Goal: Transaction & Acquisition: Book appointment/travel/reservation

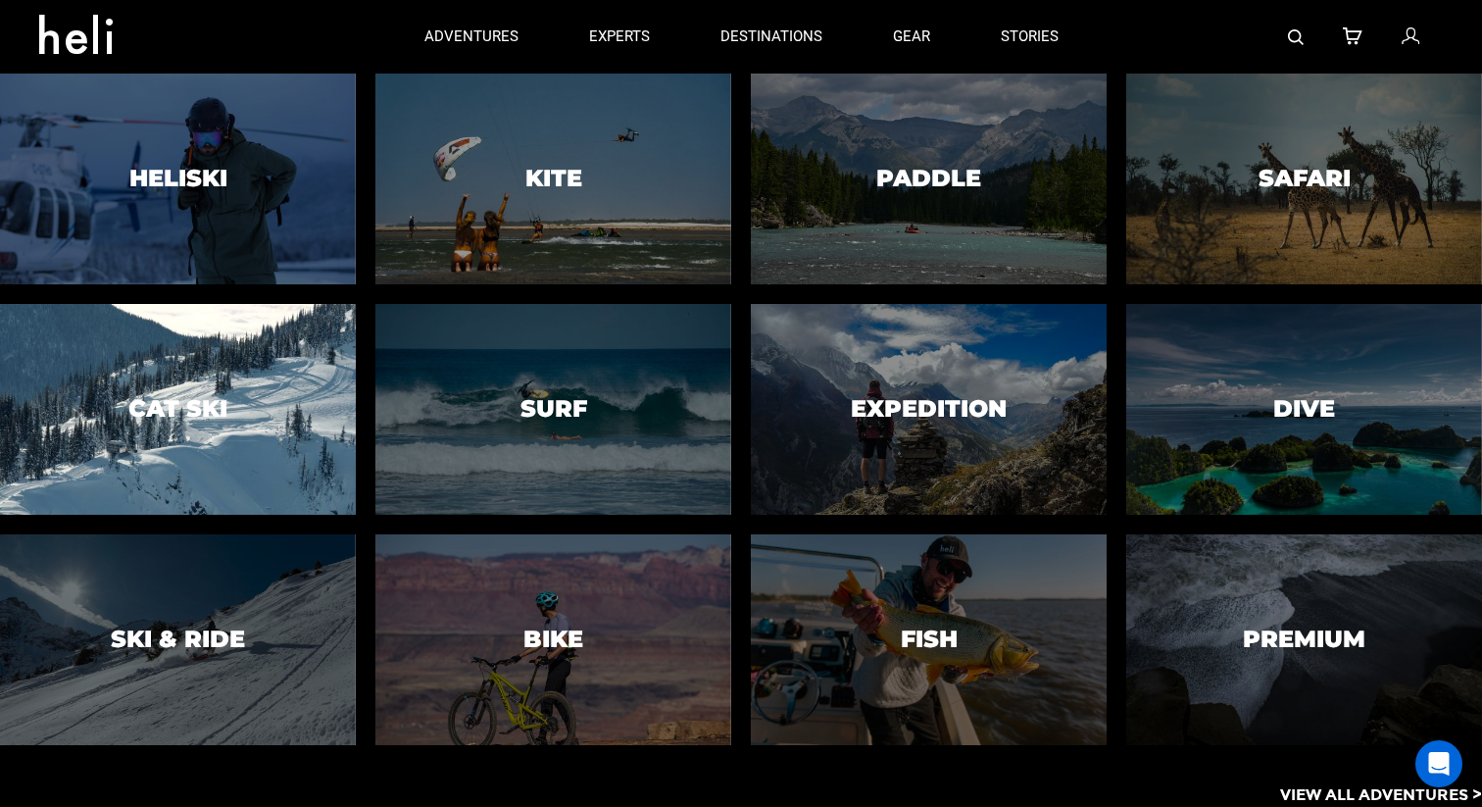
click at [277, 453] on div at bounding box center [177, 409] width 363 height 215
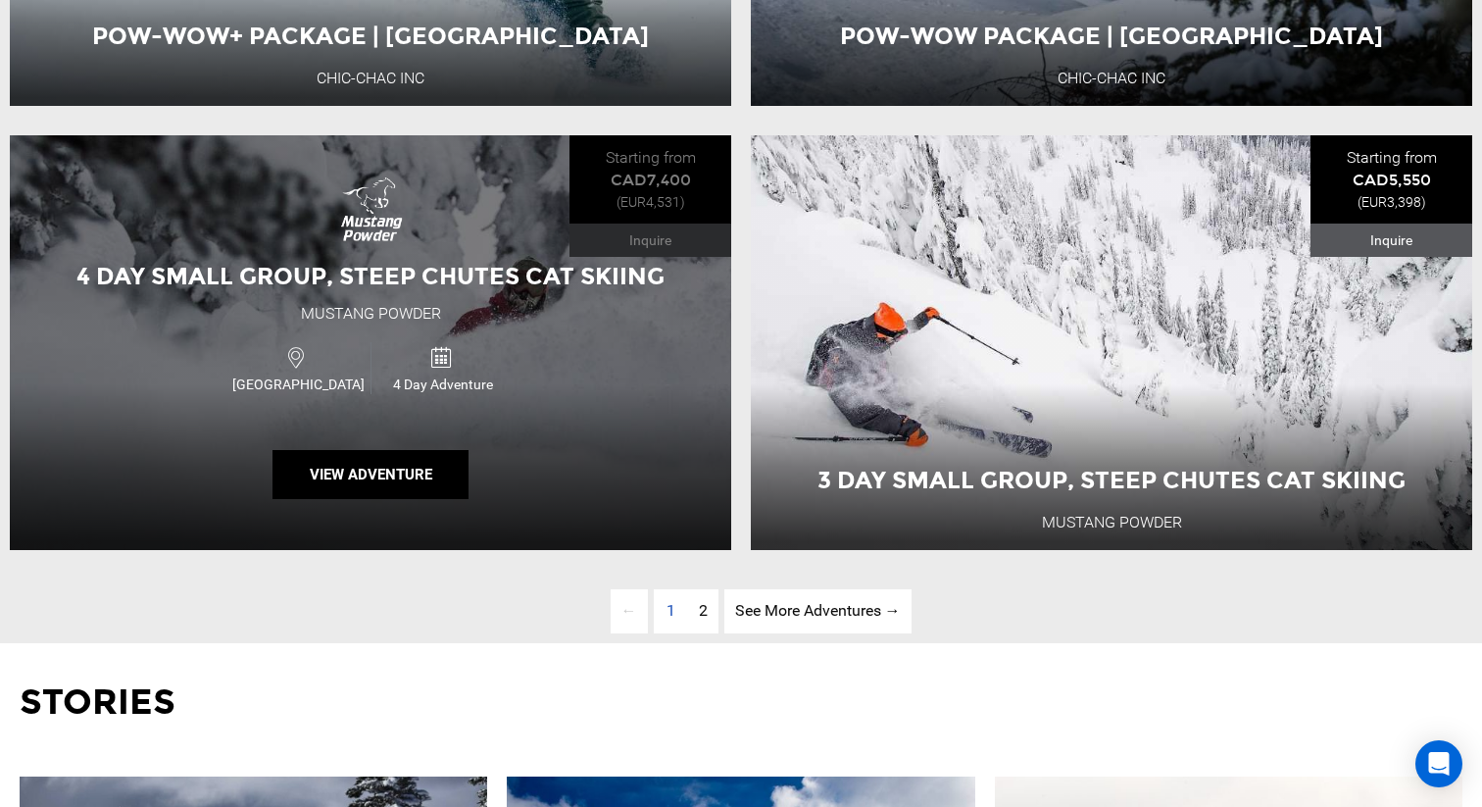
scroll to position [5205, 0]
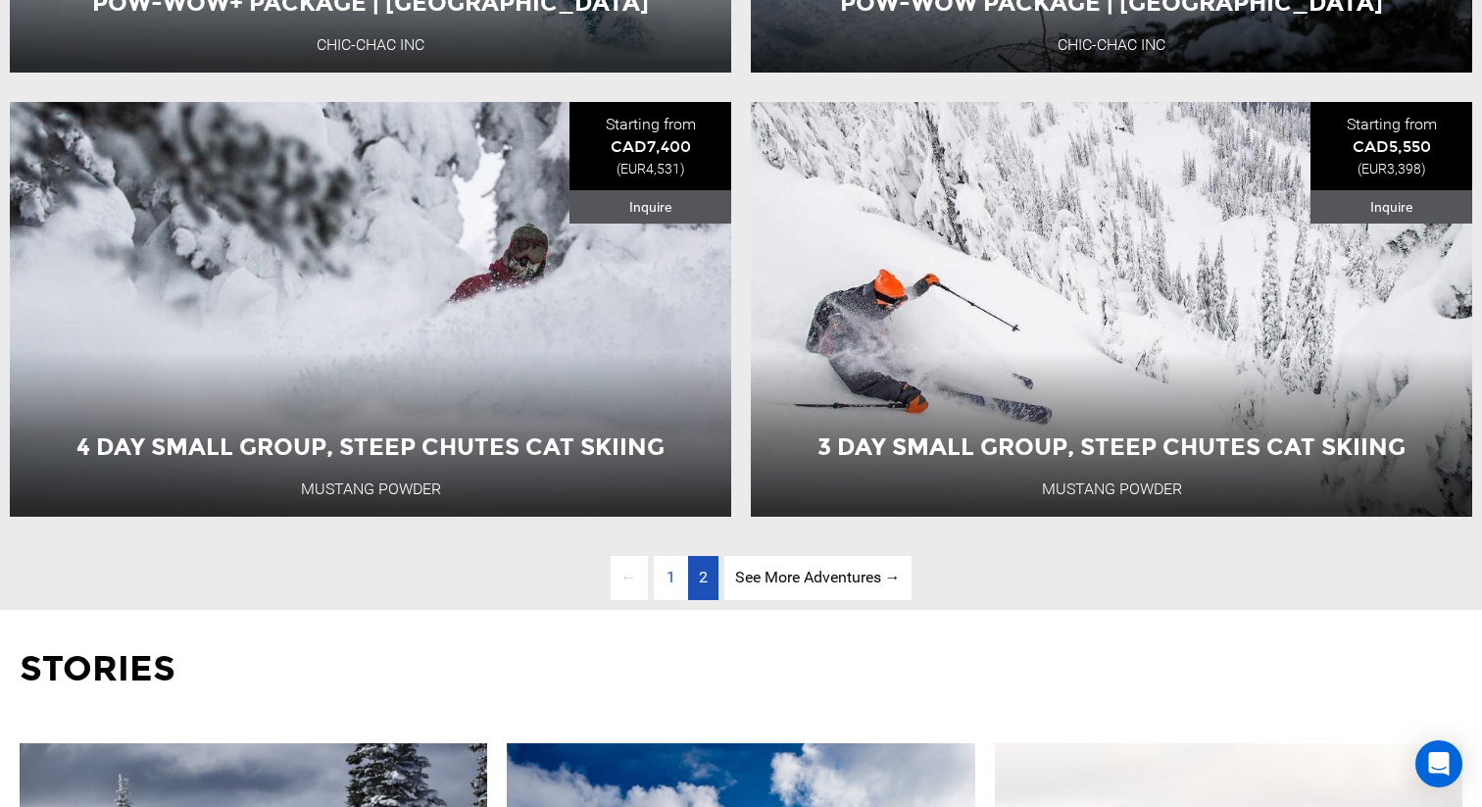
click at [699, 573] on span "2" at bounding box center [703, 576] width 9 height 19
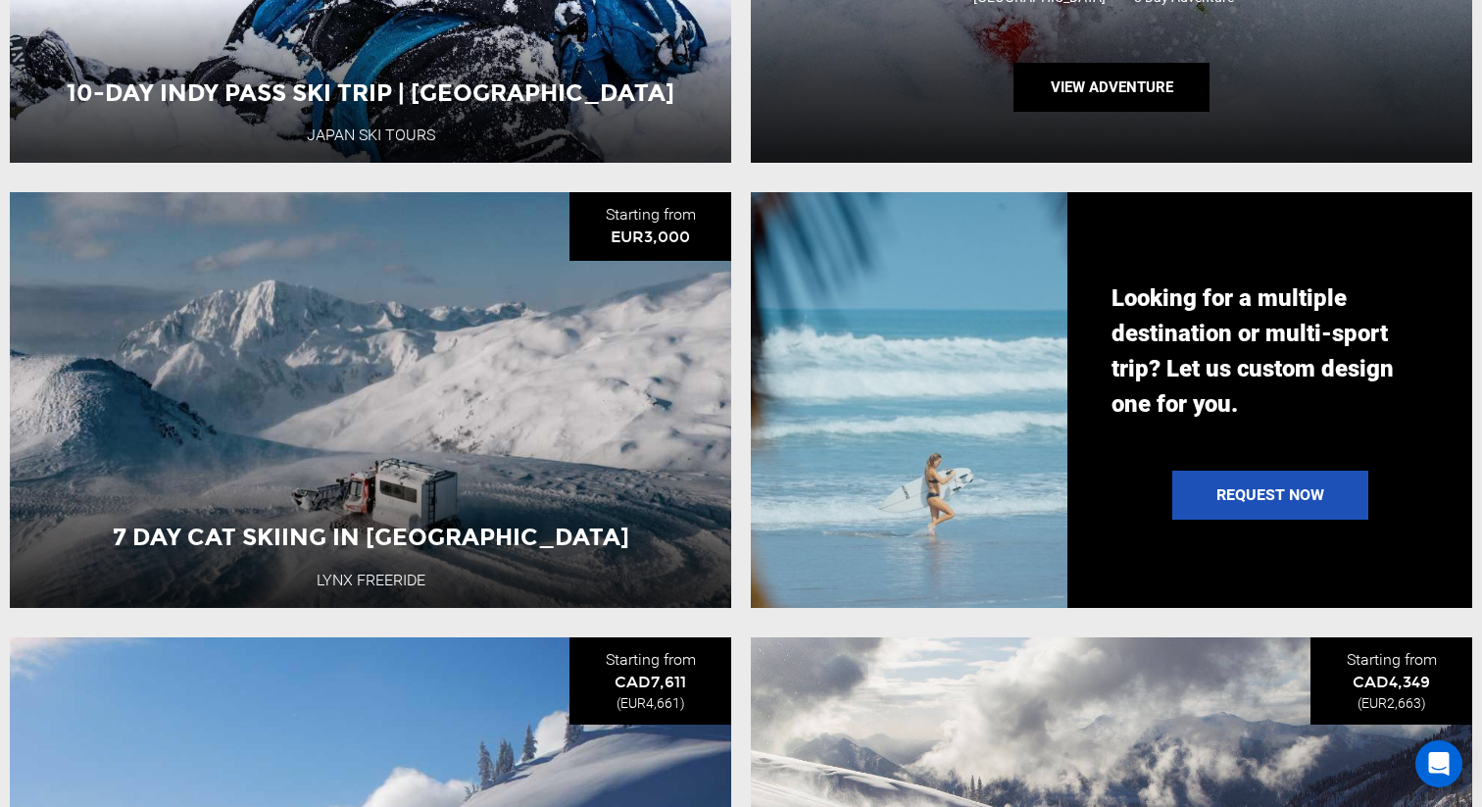
scroll to position [2035, 0]
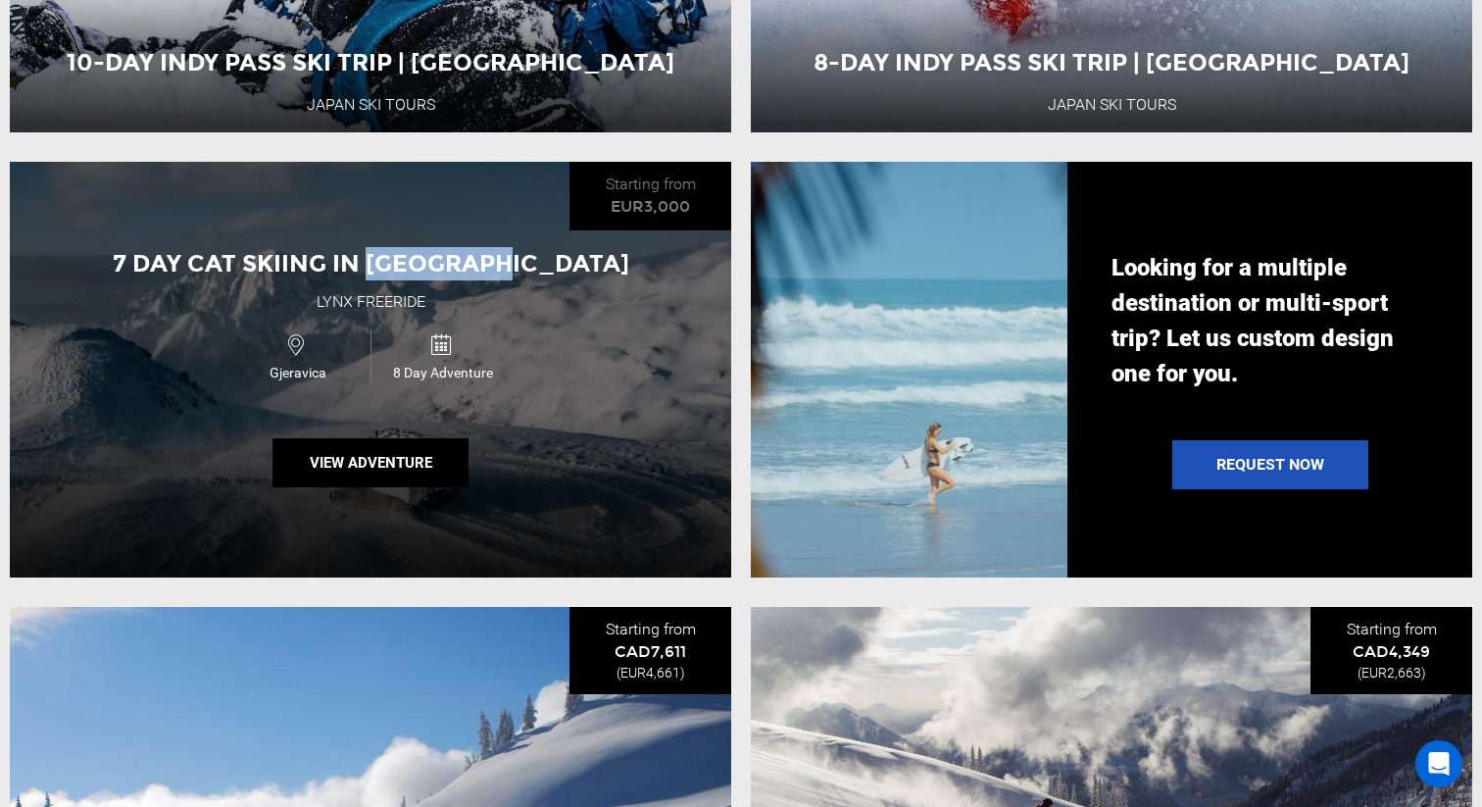
drag, startPoint x: 430, startPoint y: 257, endPoint x: 579, endPoint y: 257, distance: 149.0
click at [579, 257] on div "7 Day Cat Skiing in [GEOGRAPHIC_DATA]" at bounding box center [371, 263] width 566 height 33
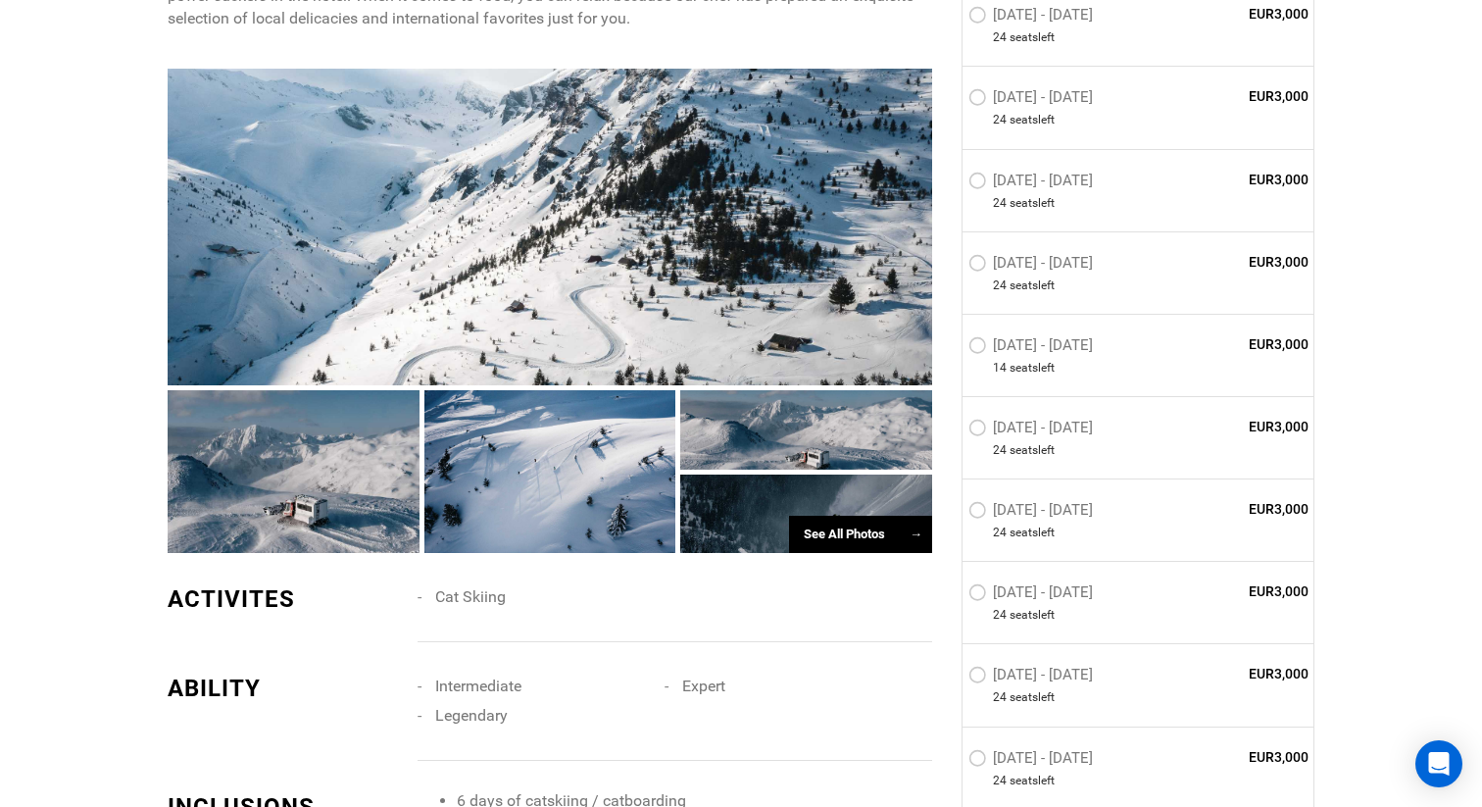
scroll to position [1234, 0]
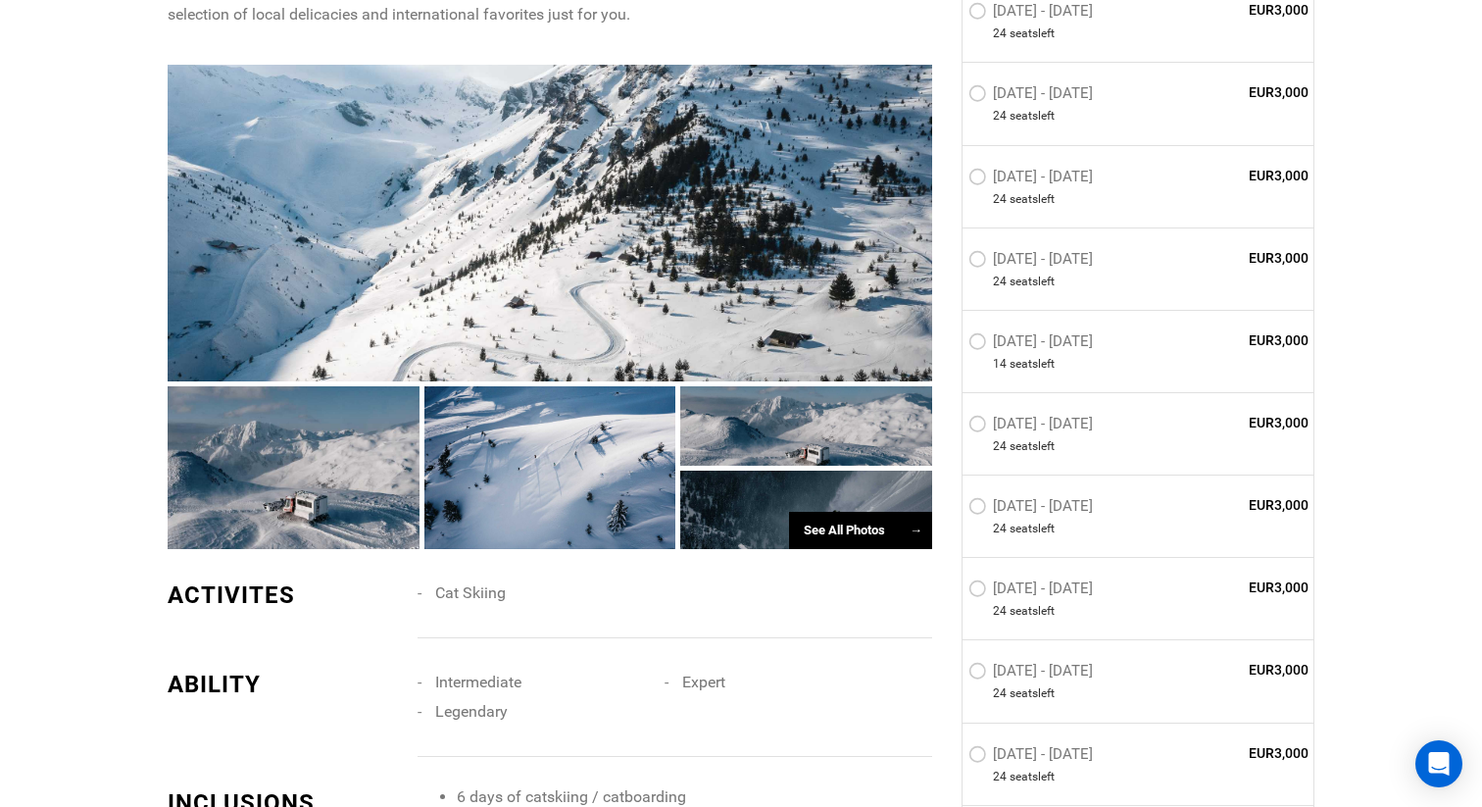
click at [741, 439] on div at bounding box center [806, 425] width 252 height 79
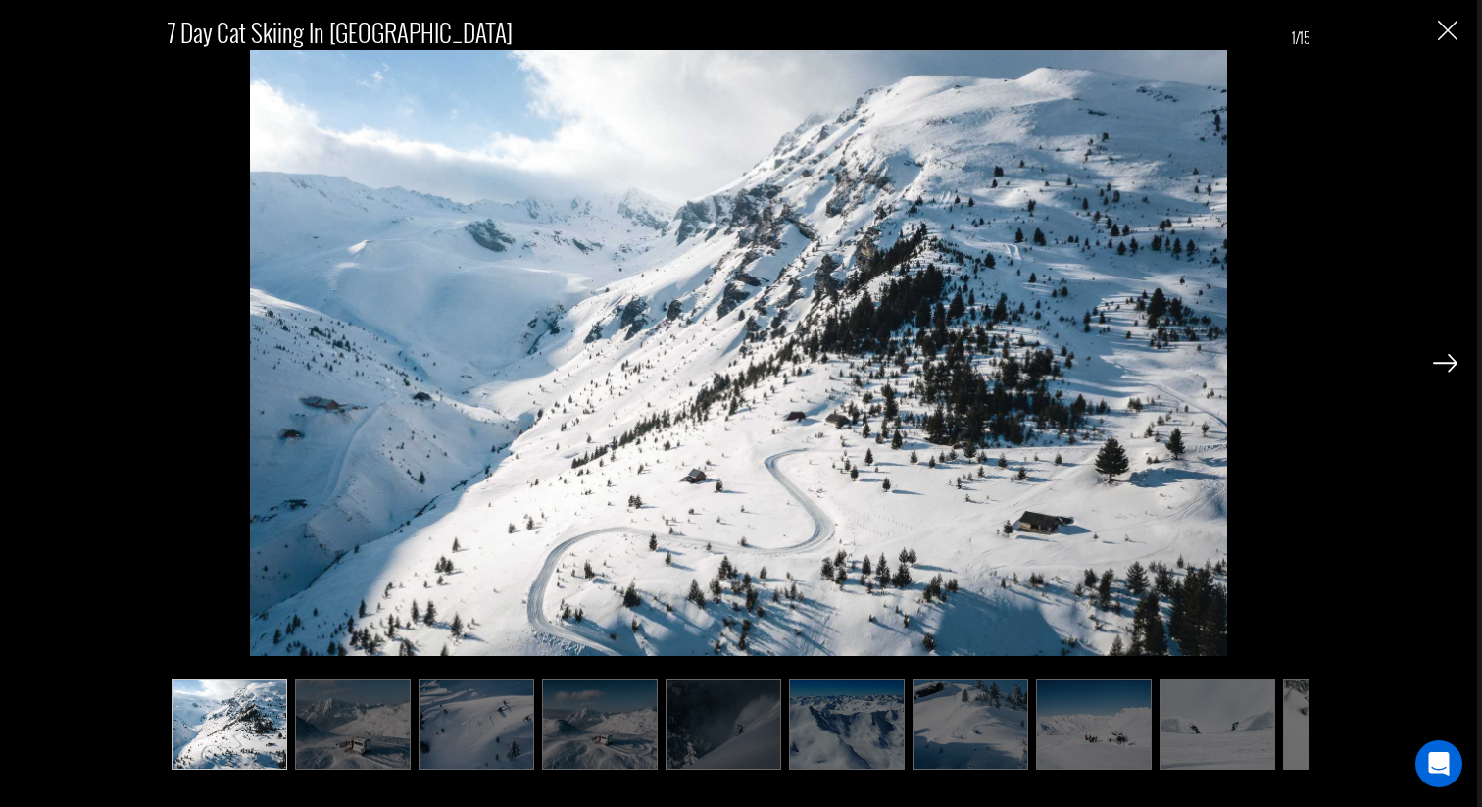
click at [1451, 353] on div at bounding box center [1445, 361] width 25 height 33
drag, startPoint x: 326, startPoint y: 35, endPoint x: 403, endPoint y: 33, distance: 76.5
click at [403, 33] on span "7 Day Cat Skiing in [GEOGRAPHIC_DATA]" at bounding box center [624, 32] width 913 height 35
copy span "Gjeravica"
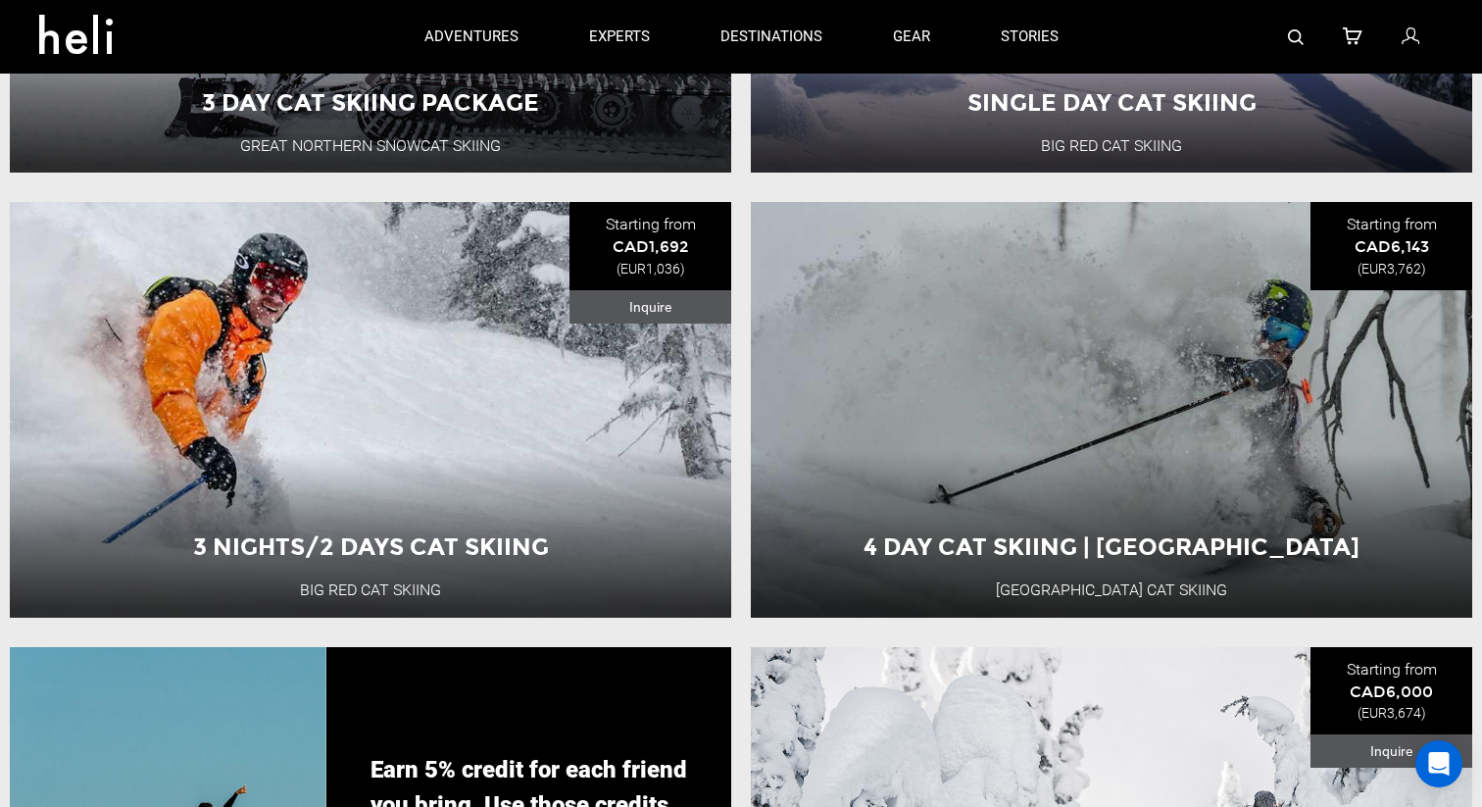
scroll to position [2796, 0]
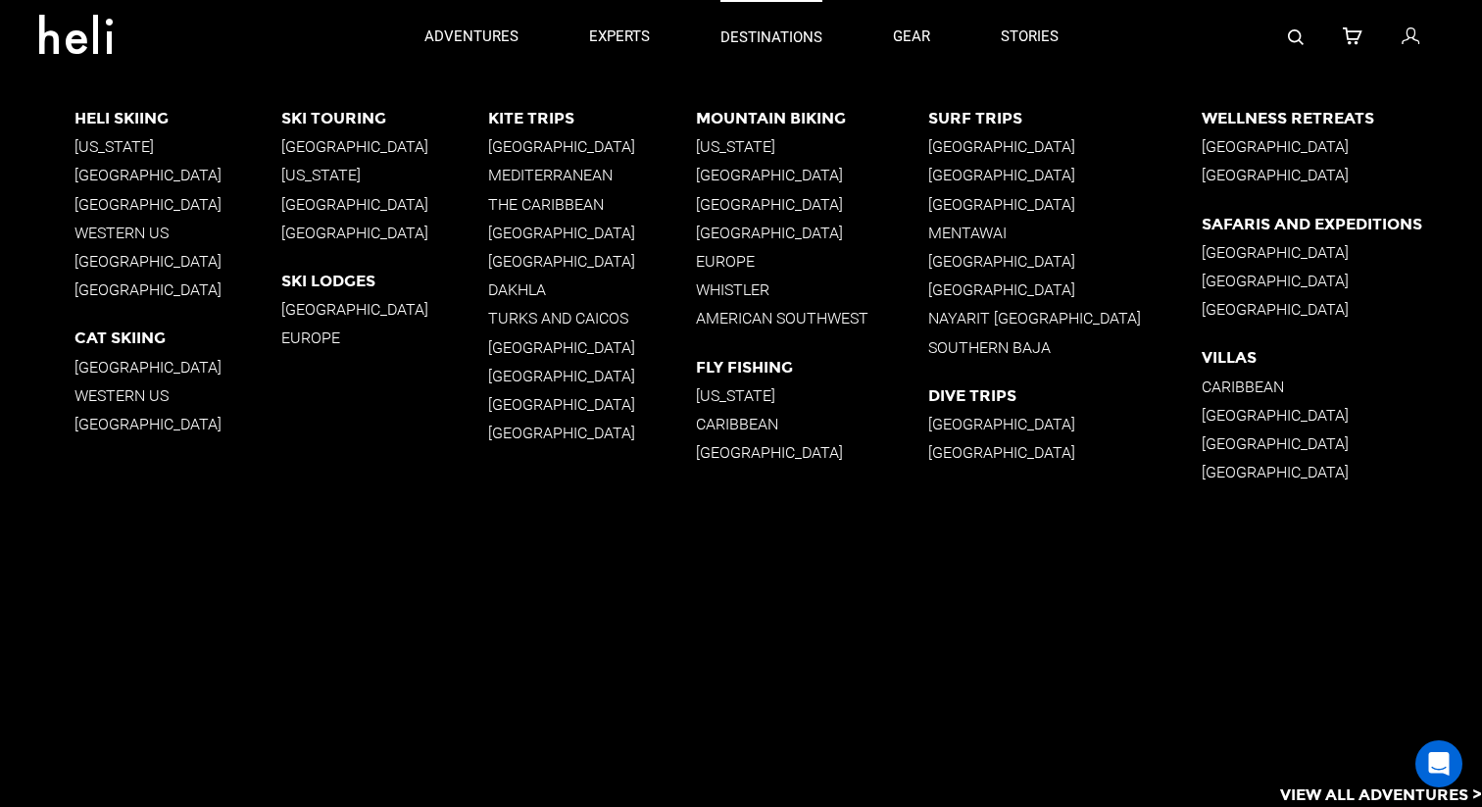
click at [795, 39] on p "destinations" at bounding box center [771, 37] width 102 height 21
click at [314, 174] on p "[US_STATE]" at bounding box center [384, 175] width 207 height 19
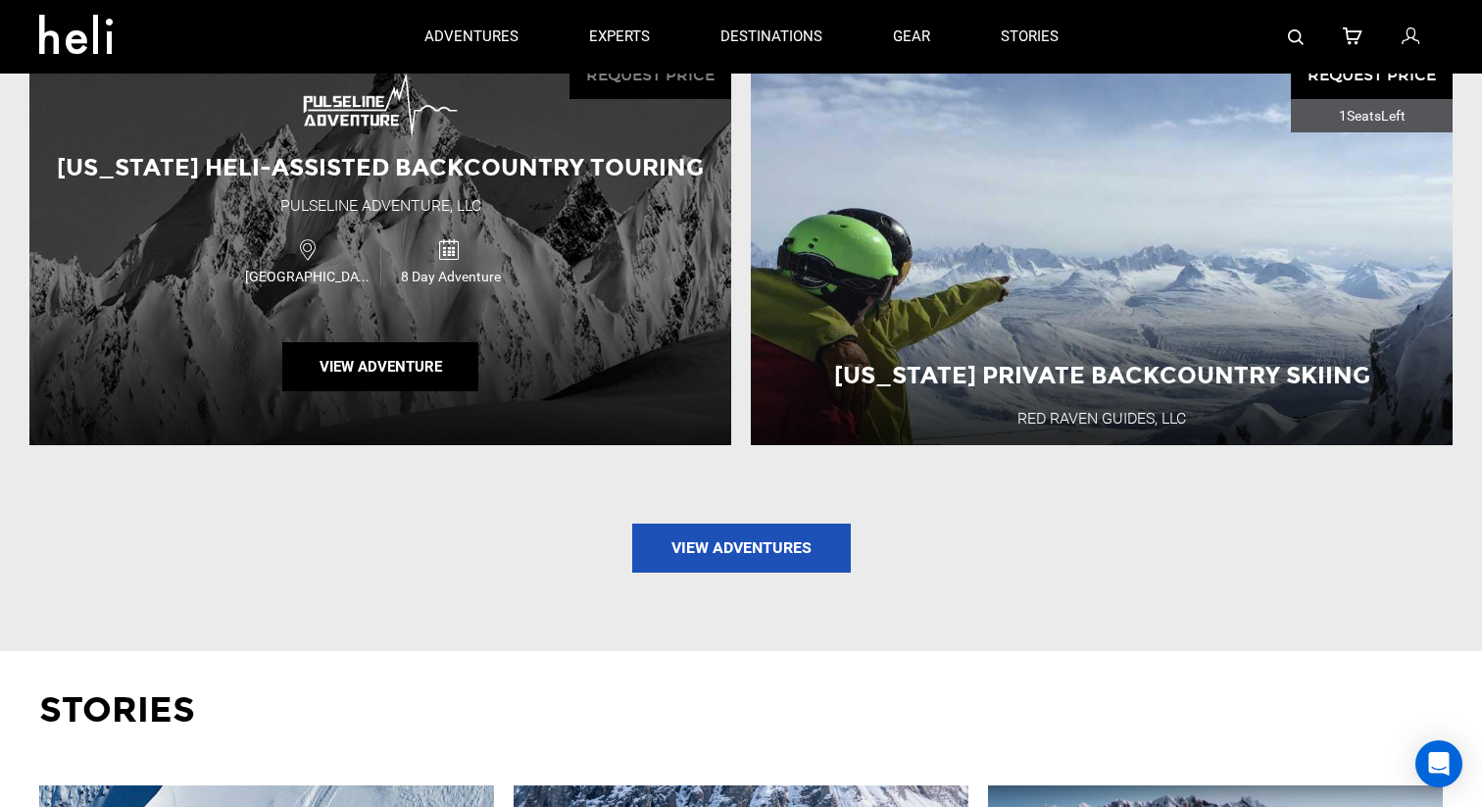
scroll to position [1730, 0]
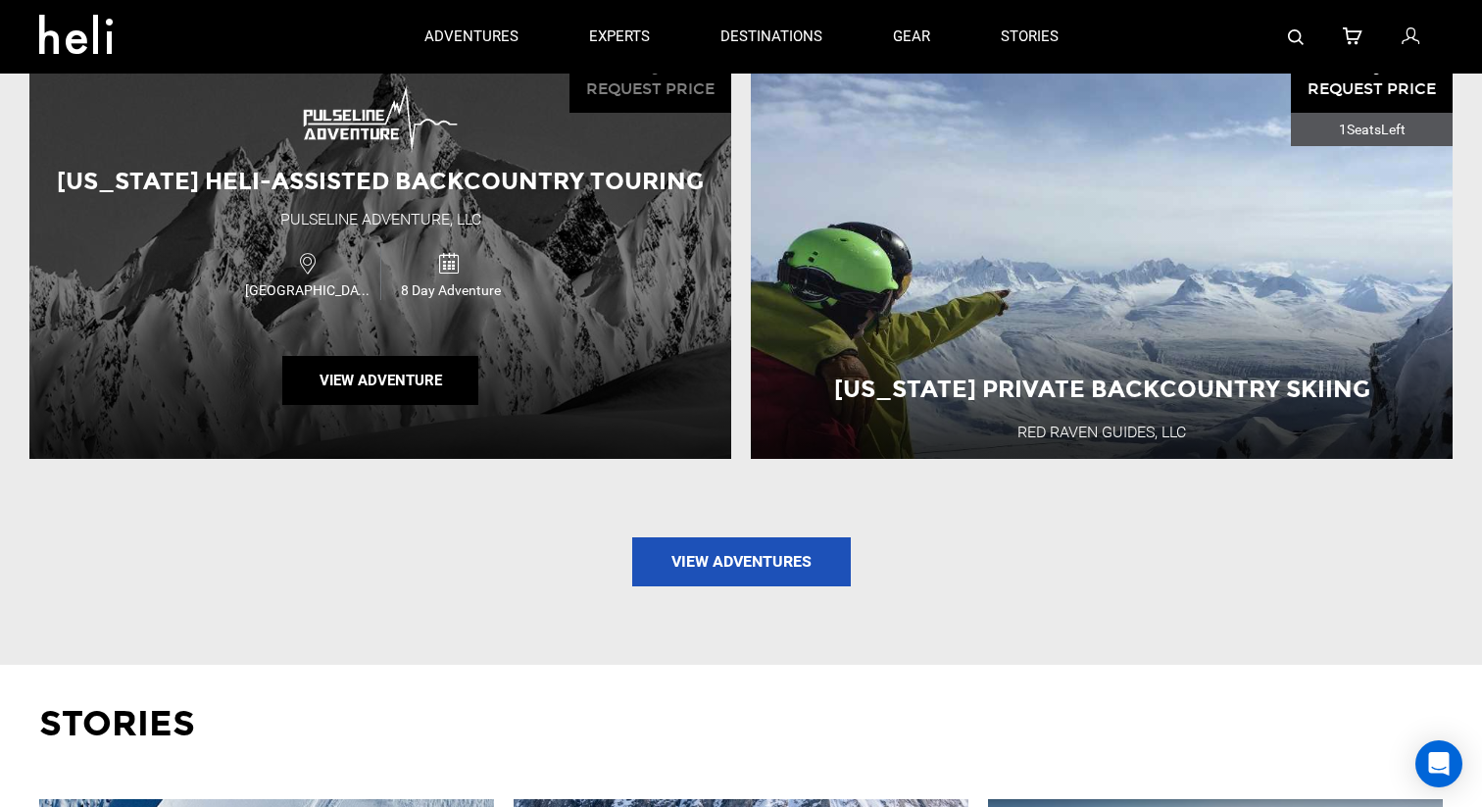
click at [531, 241] on div "USA 8 Day Adventure" at bounding box center [380, 274] width 421 height 66
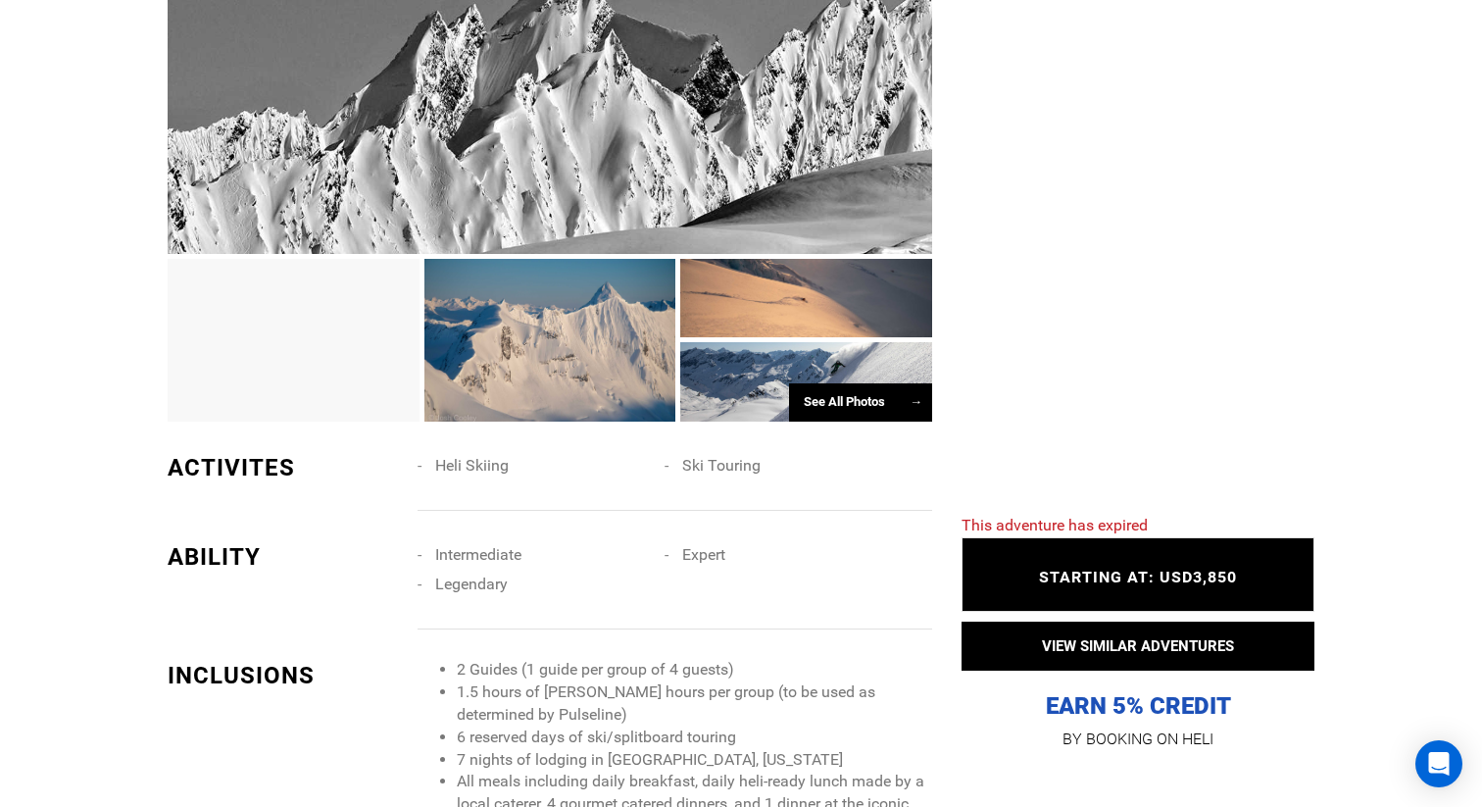
scroll to position [1397, 0]
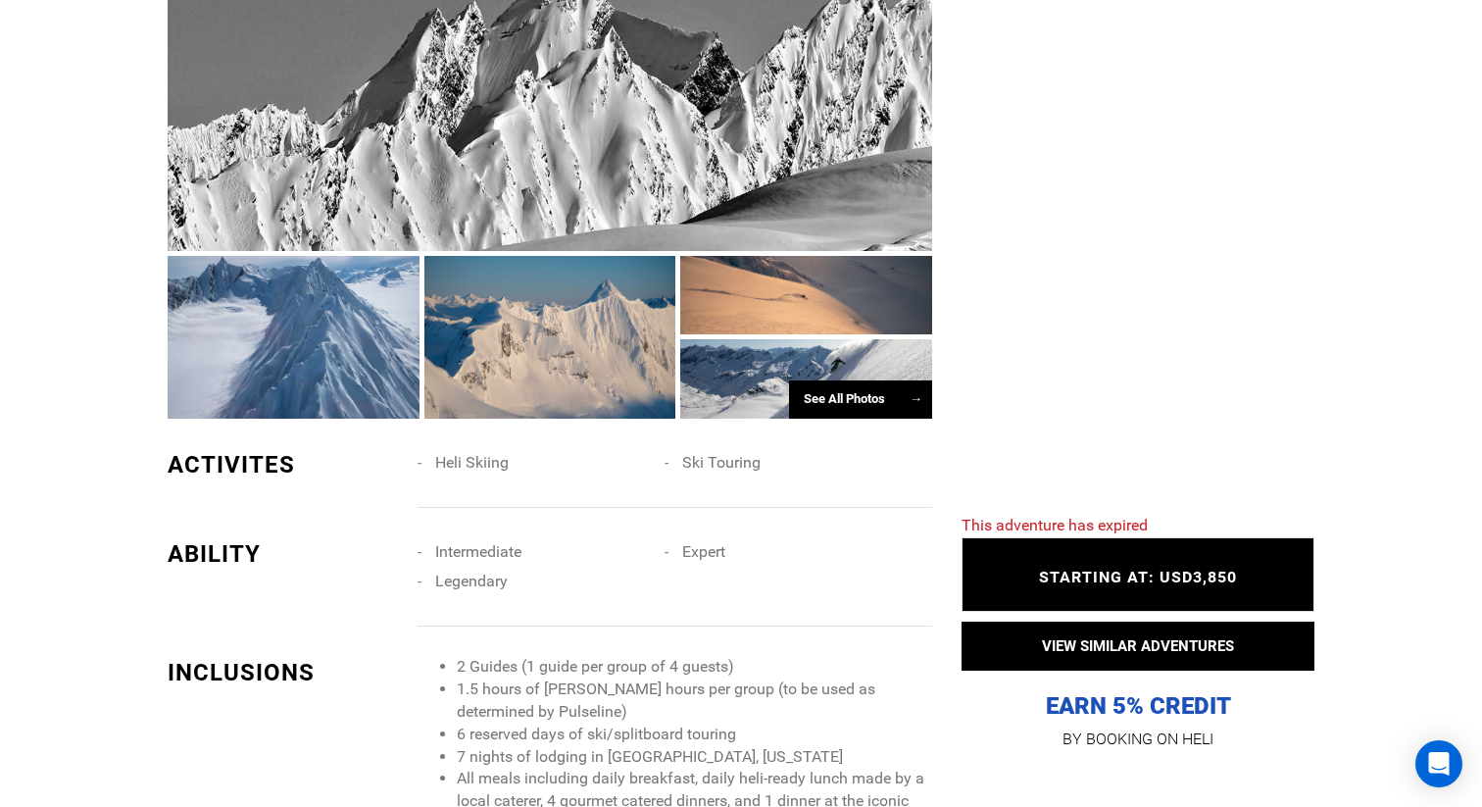
click at [824, 391] on div "See All Photos →" at bounding box center [860, 399] width 143 height 38
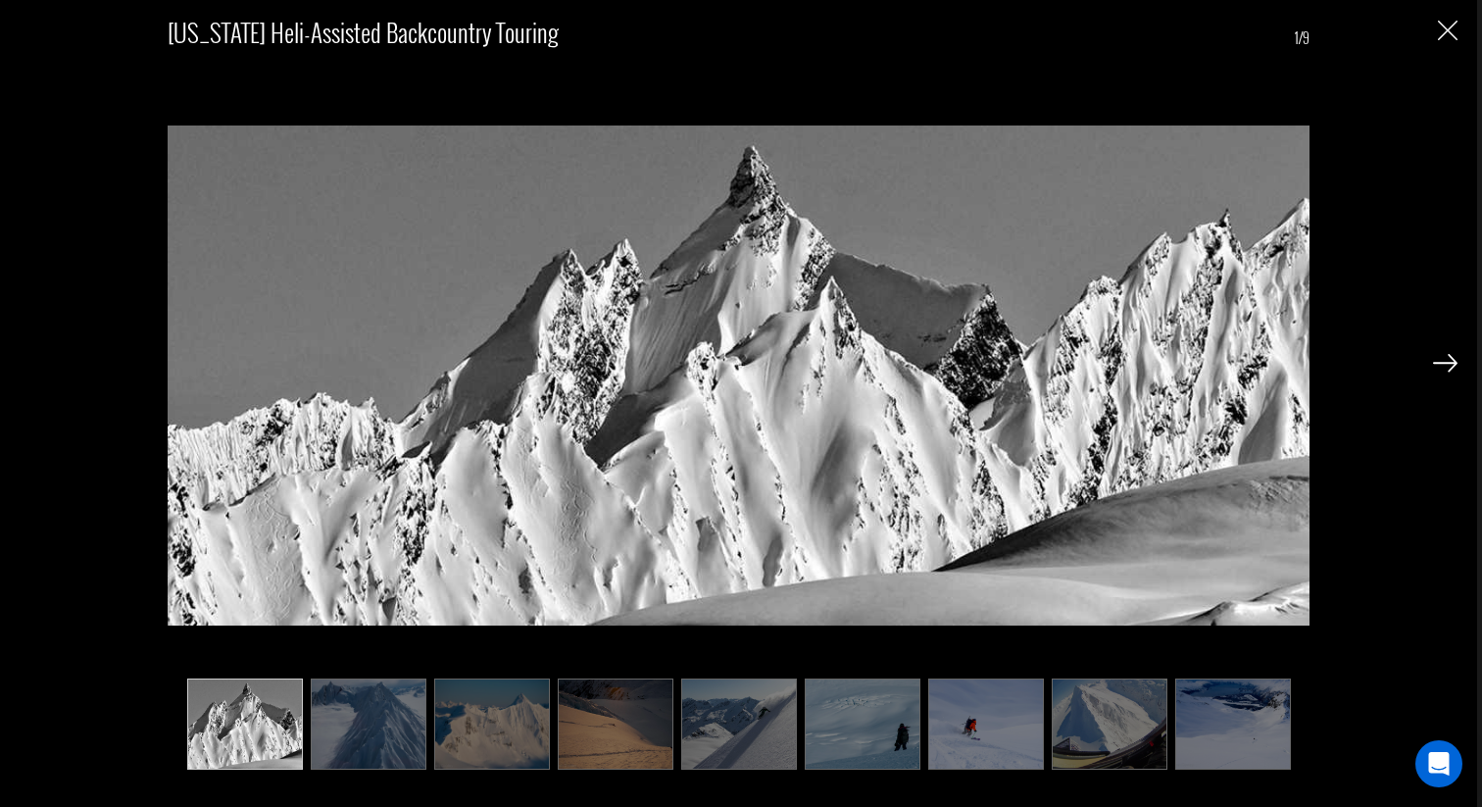
click at [1449, 367] on img at bounding box center [1445, 363] width 25 height 18
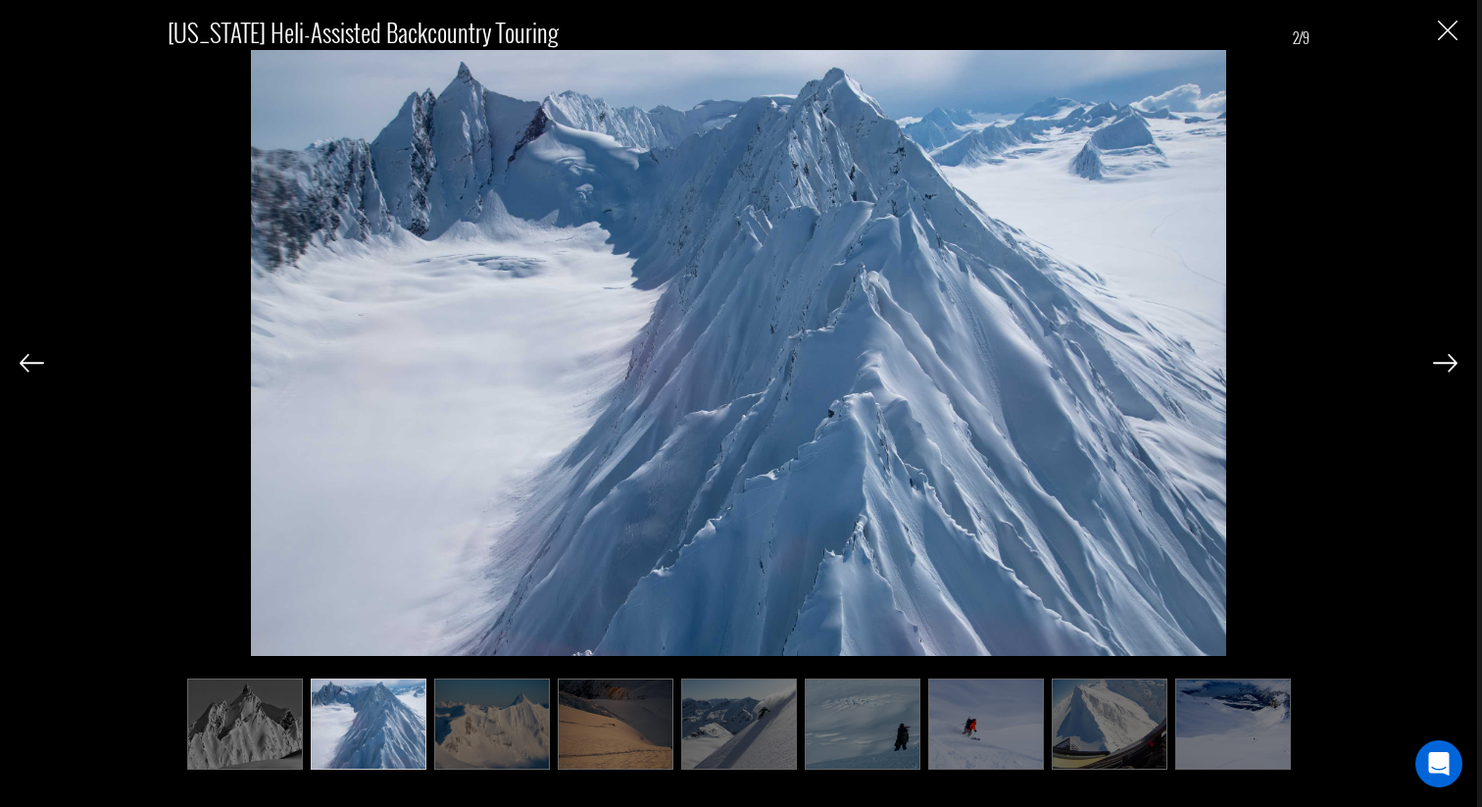
click at [1449, 367] on img at bounding box center [1445, 363] width 25 height 18
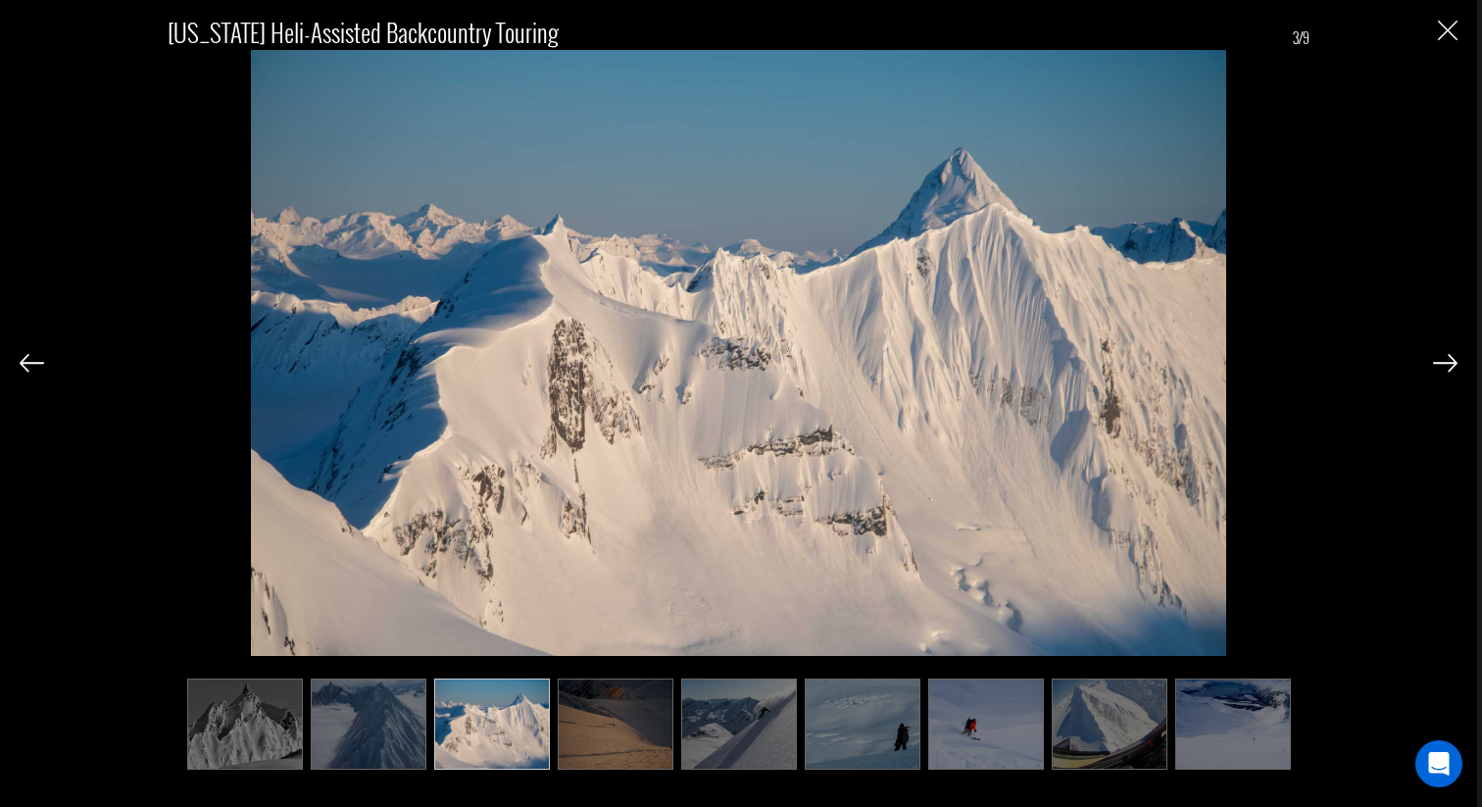
click at [1449, 367] on img at bounding box center [1445, 363] width 25 height 18
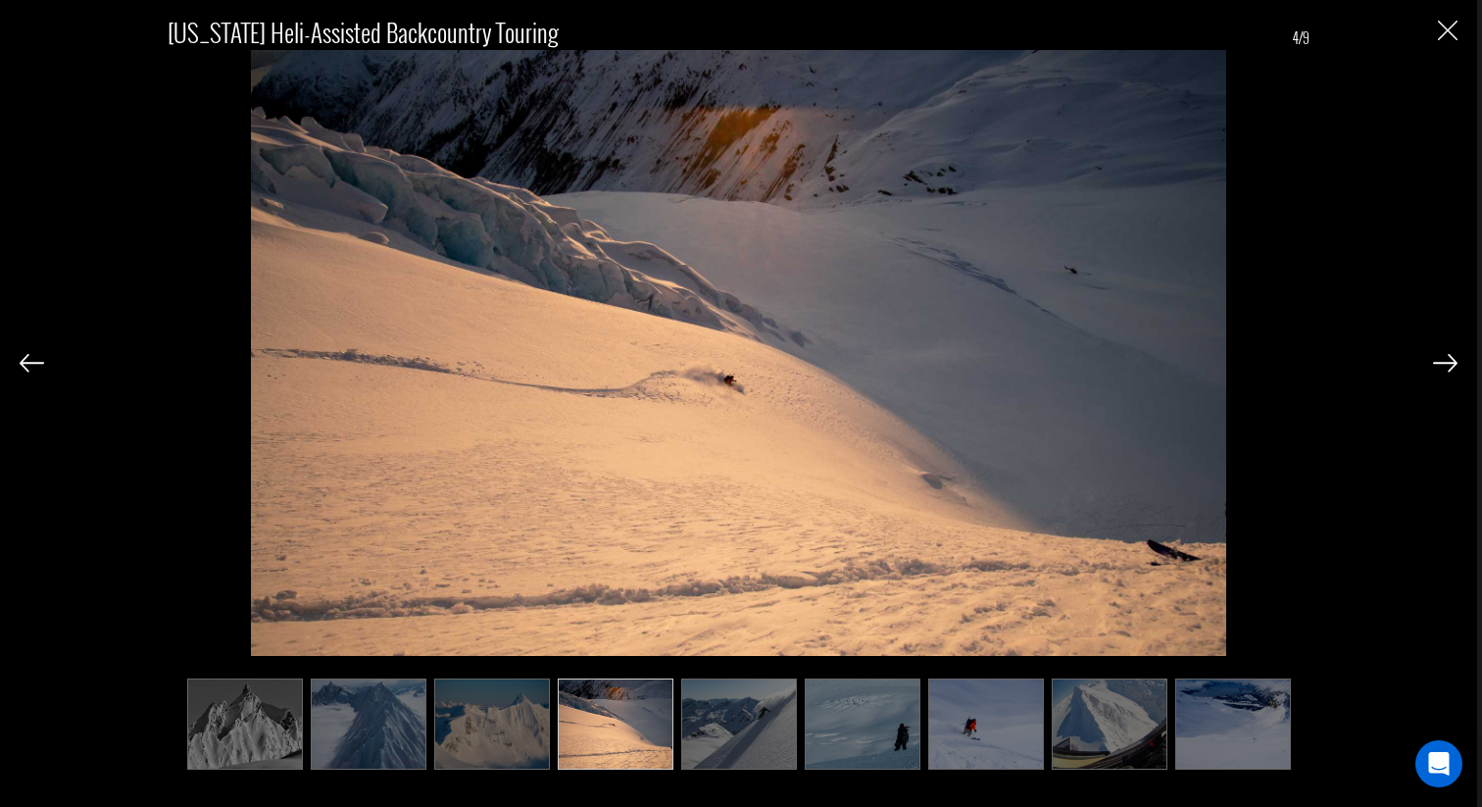
click at [1449, 367] on img at bounding box center [1445, 363] width 25 height 18
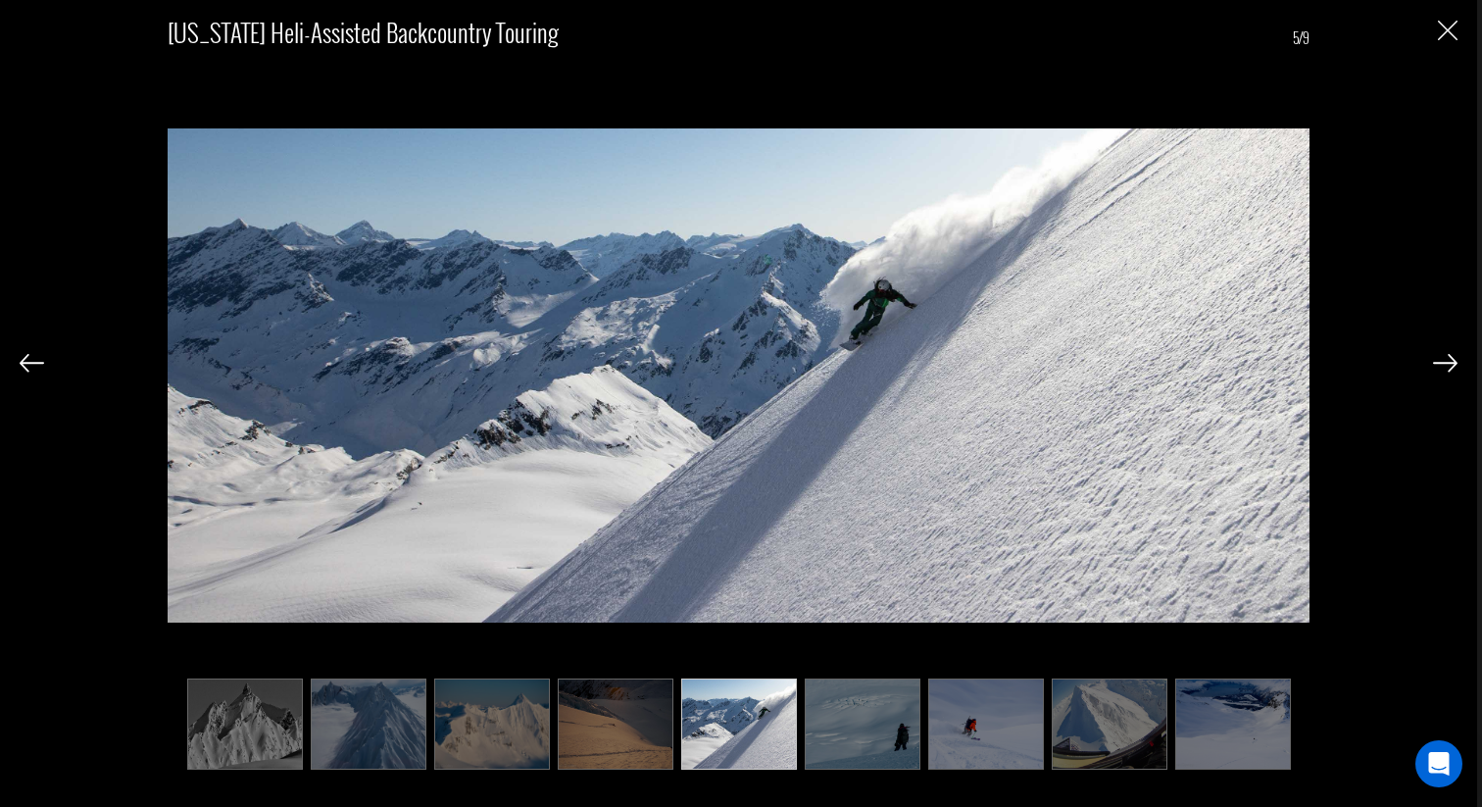
click at [1449, 367] on img at bounding box center [1445, 363] width 25 height 18
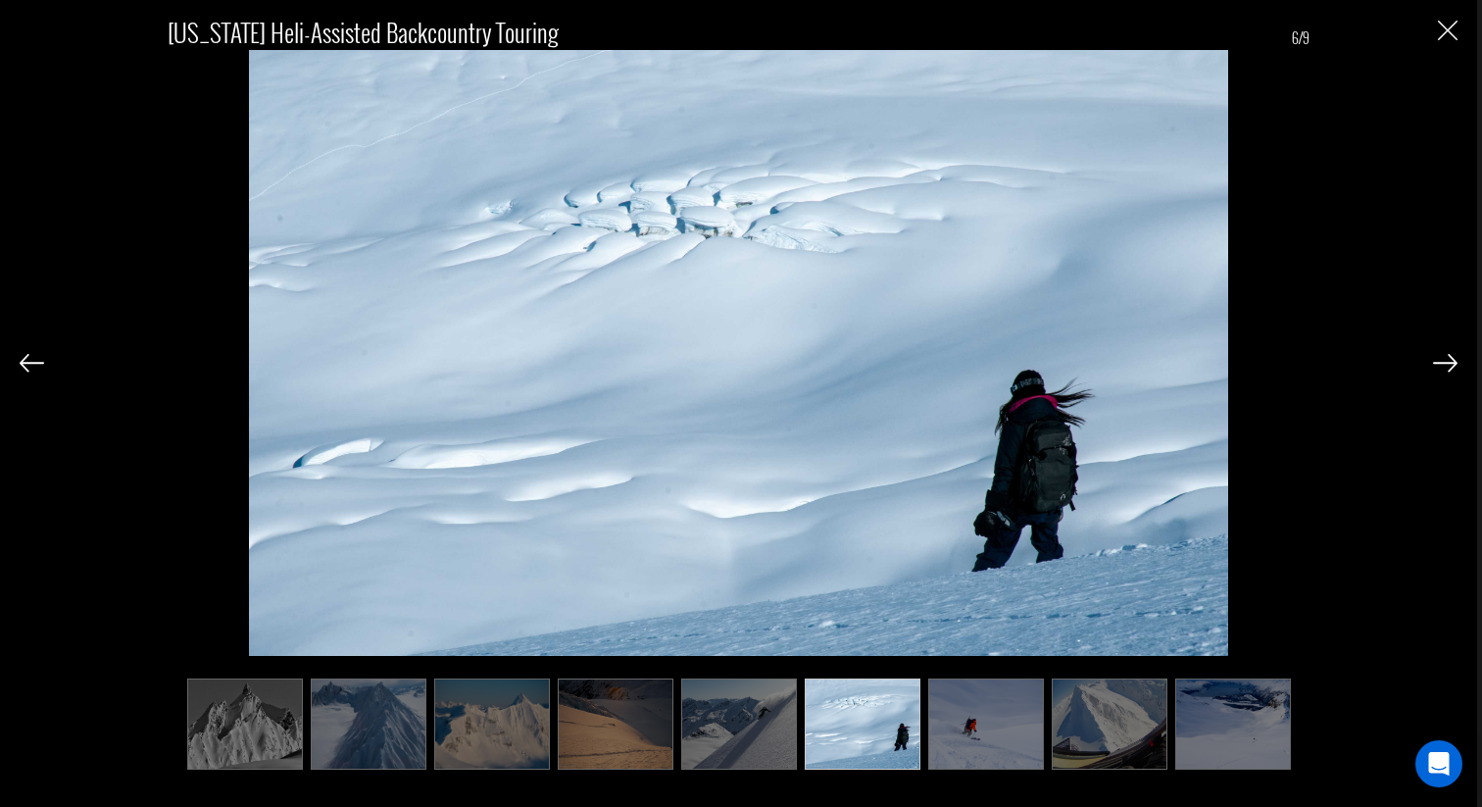
click at [1449, 367] on img at bounding box center [1445, 363] width 25 height 18
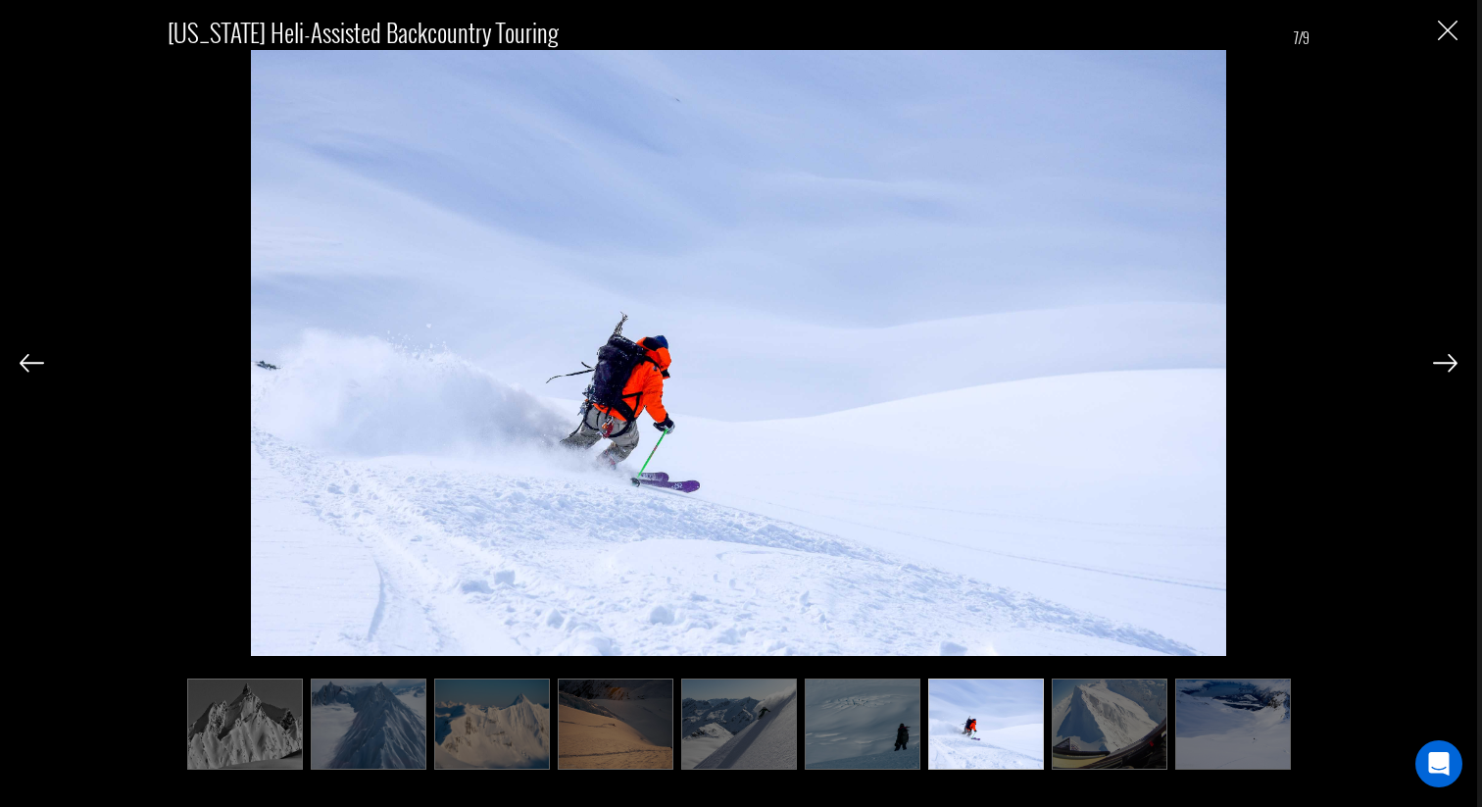
click at [1449, 367] on img at bounding box center [1445, 363] width 25 height 18
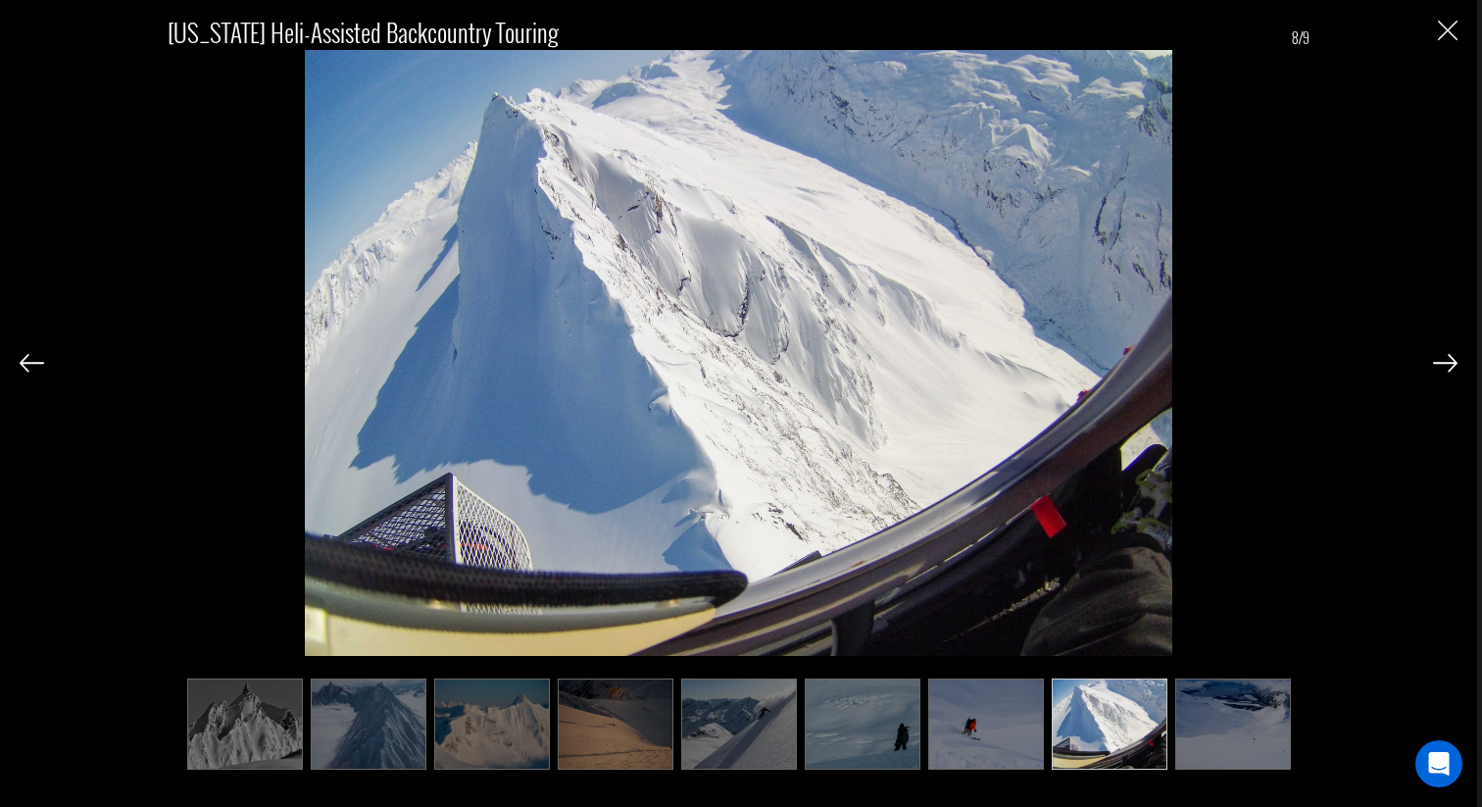
click at [1449, 367] on img at bounding box center [1445, 363] width 25 height 18
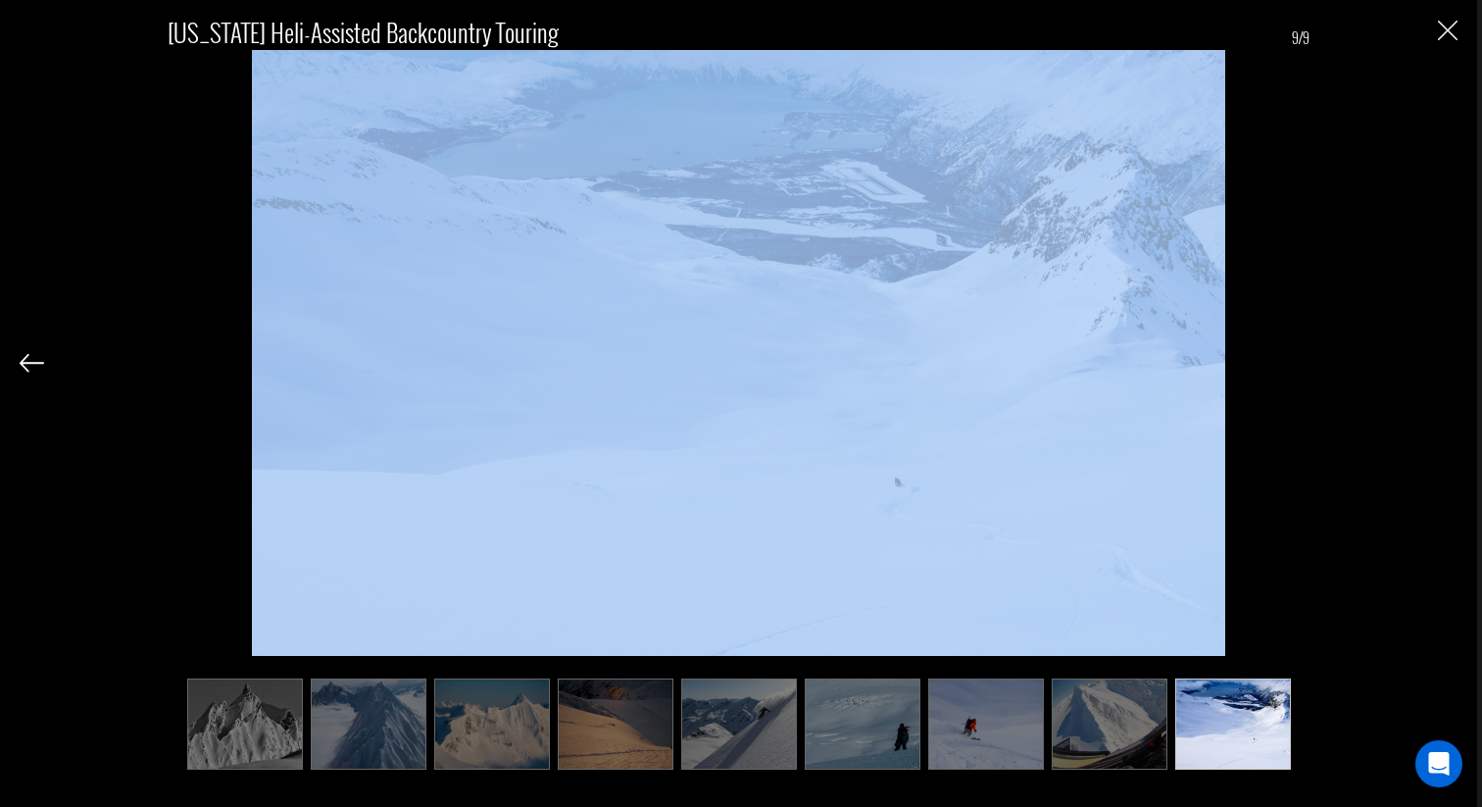
click at [1449, 367] on div "[US_STATE] Heli-Assisted Backcountry Touring 9/9" at bounding box center [739, 383] width 1438 height 766
click at [1451, 27] on img "Close" at bounding box center [1448, 31] width 20 height 20
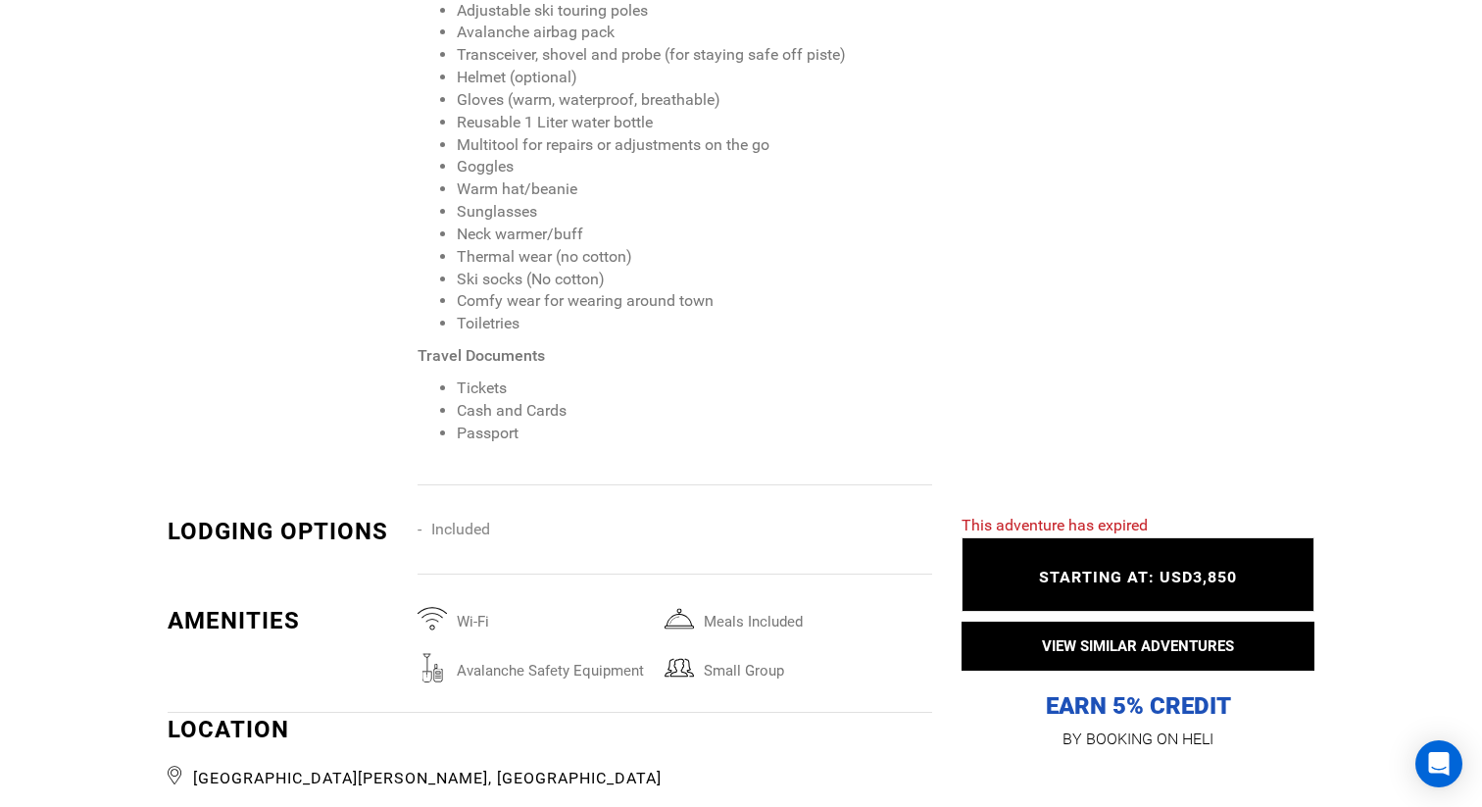
scroll to position [2372, 0]
